Goal: Transaction & Acquisition: Purchase product/service

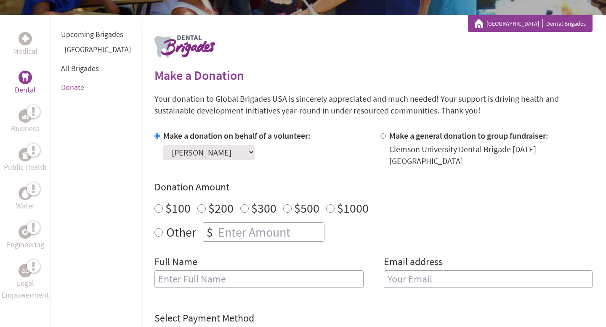
scroll to position [149, 0]
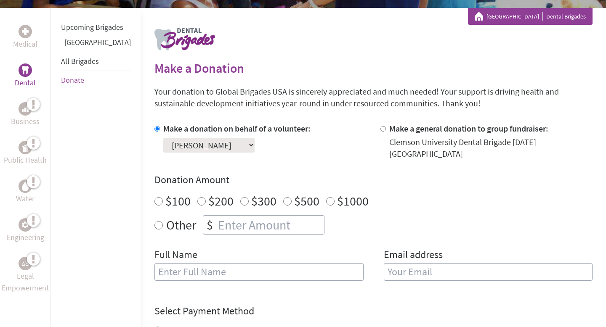
radio input "true"
click at [241, 220] on input "number" at bounding box center [270, 225] width 108 height 19
type input "1500"
click at [230, 263] on input "text" at bounding box center [258, 272] width 209 height 18
type input "[PERSON_NAME]"
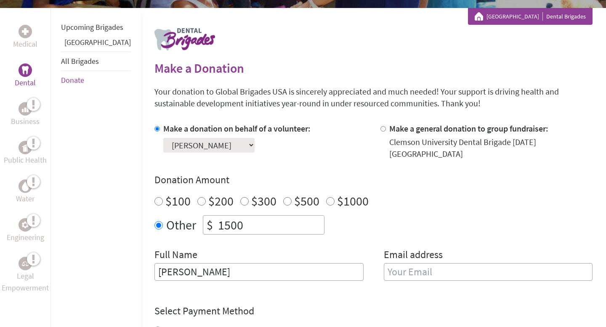
click at [419, 263] on input "email" at bounding box center [488, 272] width 209 height 18
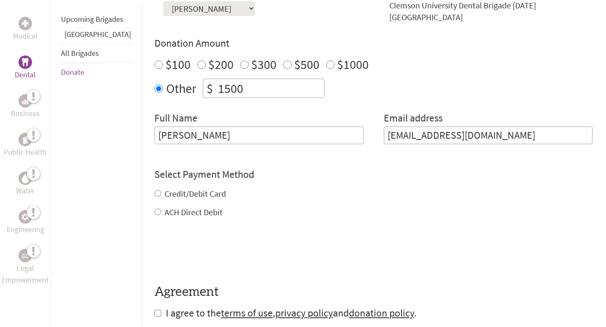
scroll to position [304, 0]
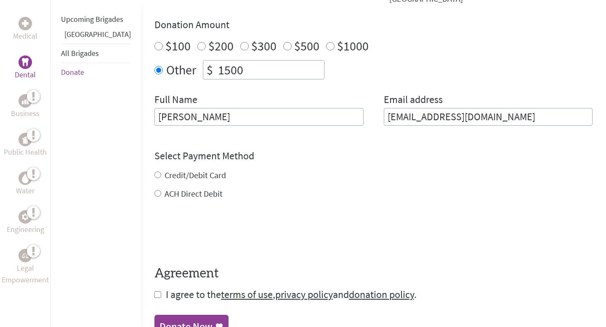
type input "[EMAIL_ADDRESS][DOMAIN_NAME]"
click at [154, 169] on div "Credit/Debit Card ACH Direct Debit" at bounding box center [373, 184] width 438 height 30
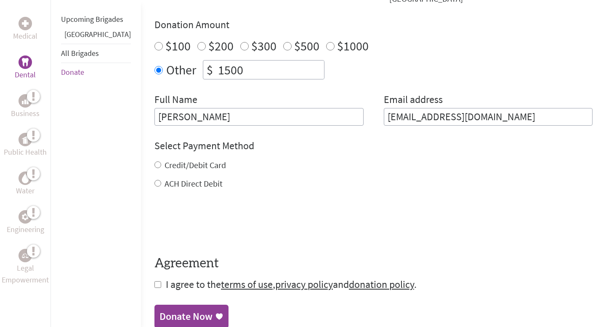
click at [154, 161] on input "Credit/Debit Card" at bounding box center [157, 164] width 7 height 7
radio input "true"
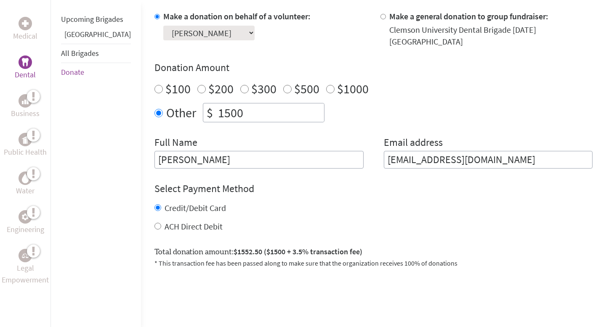
scroll to position [262, 0]
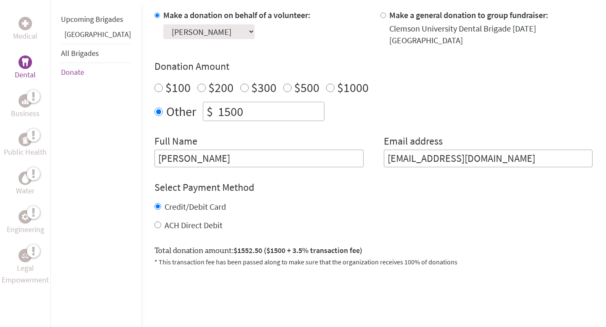
click at [154, 222] on input "ACH Direct Debit" at bounding box center [157, 225] width 7 height 7
radio input "true"
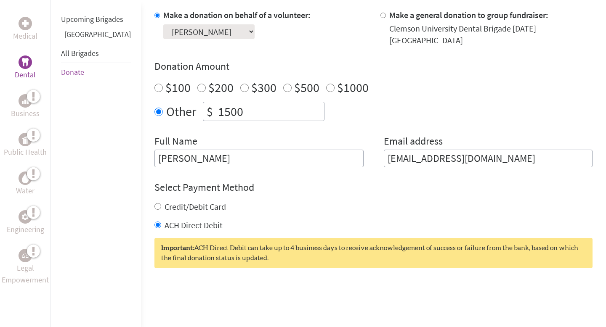
click at [154, 203] on input "Credit/Debit Card" at bounding box center [157, 206] width 7 height 7
radio input "true"
